Goal: Task Accomplishment & Management: Use online tool/utility

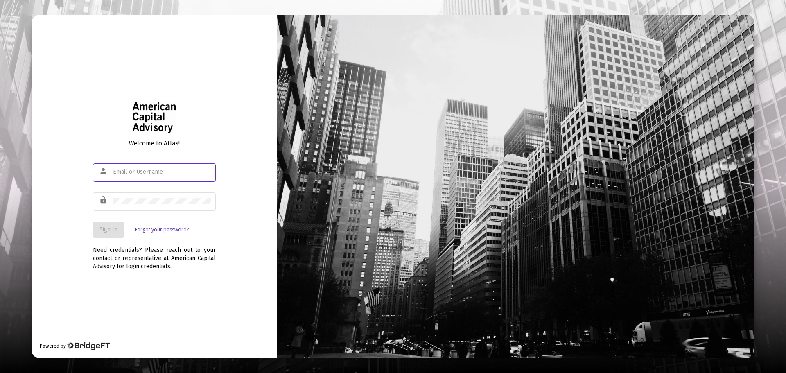
type input "[PERSON_NAME][EMAIL_ADDRESS][DOMAIN_NAME]"
click at [114, 224] on button "Sign In" at bounding box center [108, 229] width 31 height 16
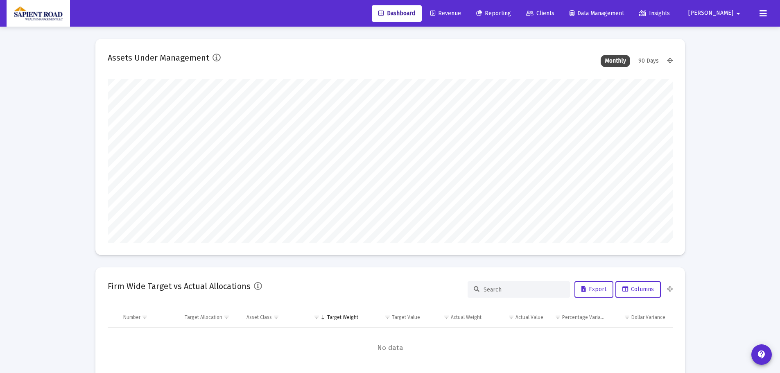
scroll to position [164, 565]
type input "[DATE]"
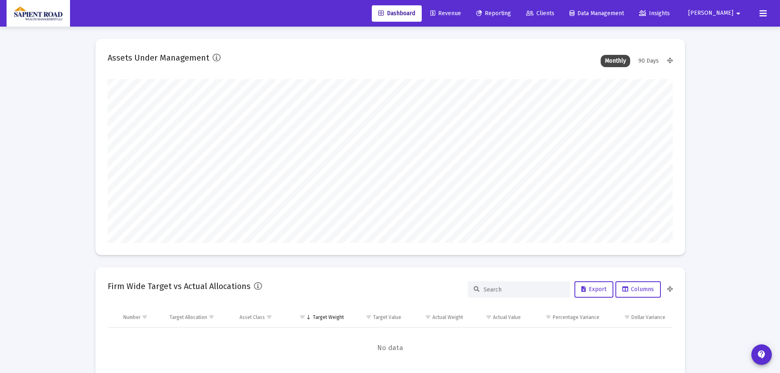
click at [511, 11] on span "Reporting" at bounding box center [493, 13] width 35 height 7
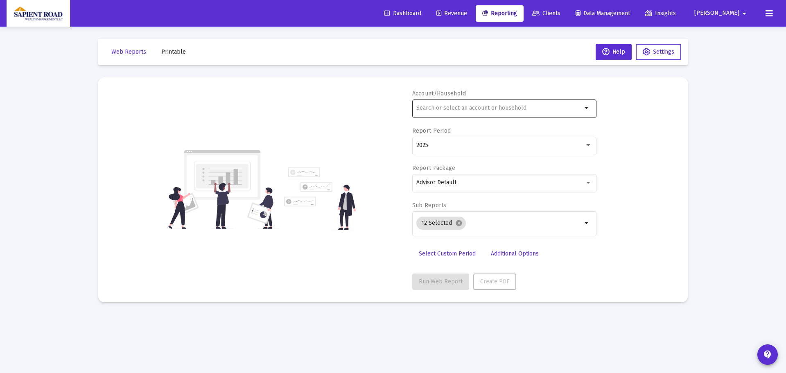
click at [504, 111] on div at bounding box center [499, 108] width 166 height 20
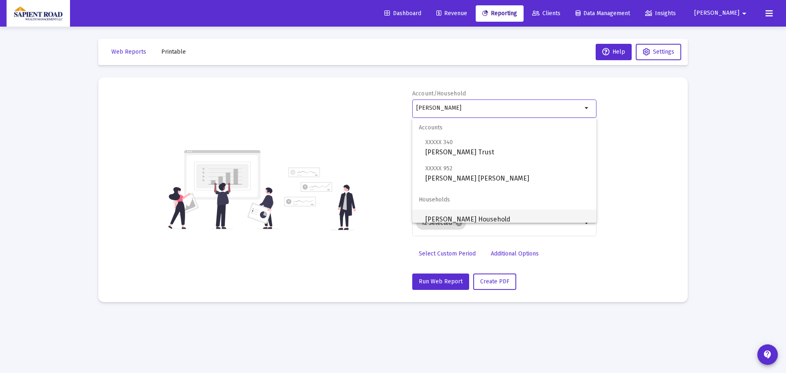
click at [481, 218] on span "[PERSON_NAME] Household" at bounding box center [507, 220] width 165 height 20
type input "[PERSON_NAME] Household"
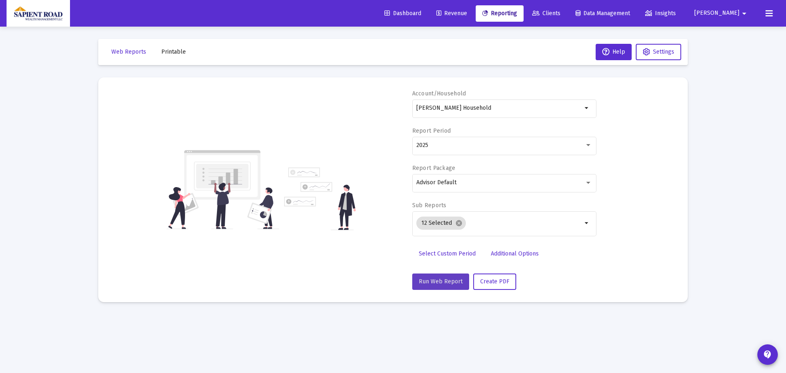
click at [442, 279] on span "Run Web Report" at bounding box center [441, 281] width 44 height 7
select select "View all"
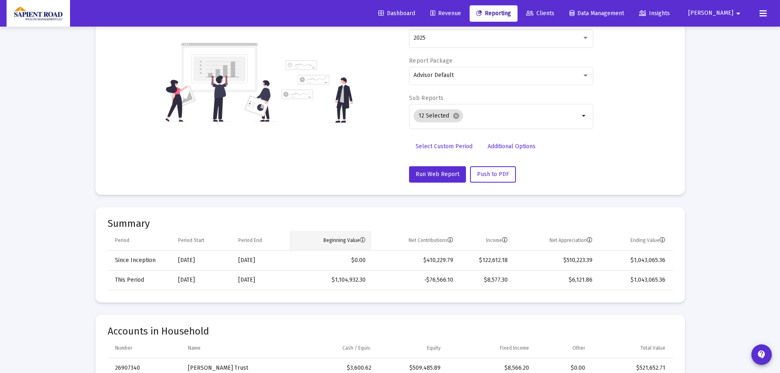
scroll to position [123, 0]
